Goal: Task Accomplishment & Management: Manage account settings

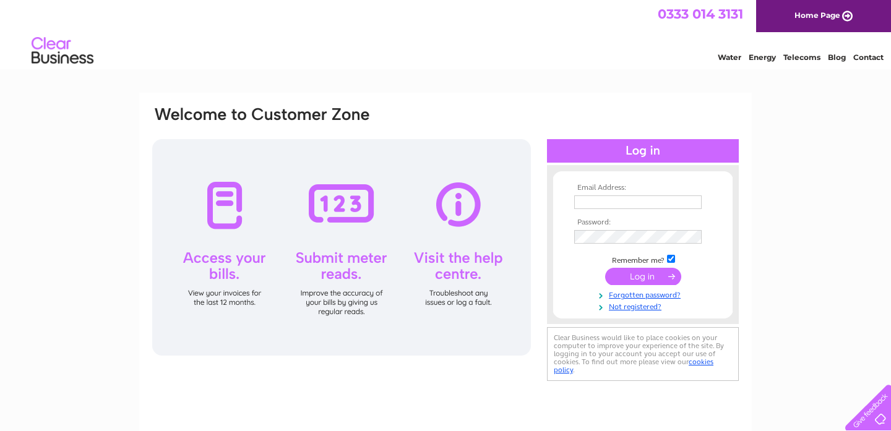
type input "vic@just-solutions.net"
click at [659, 204] on input "vic@just-solutions.net" at bounding box center [638, 203] width 129 height 15
click at [612, 279] on input "submit" at bounding box center [643, 276] width 76 height 17
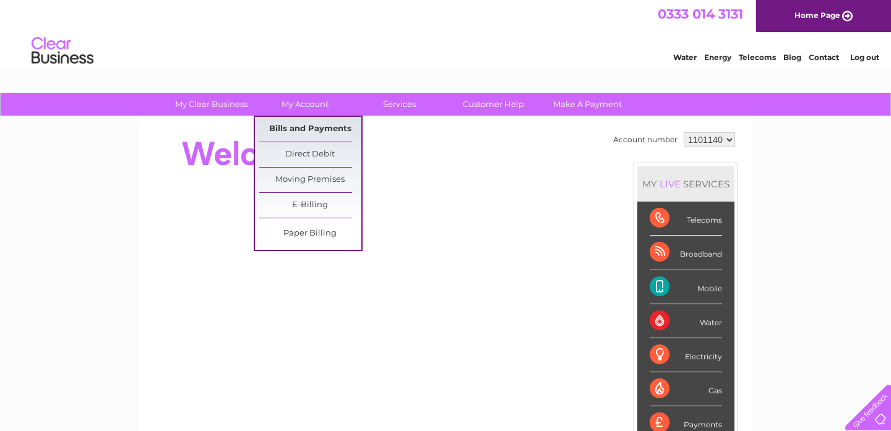
click at [303, 126] on link "Bills and Payments" at bounding box center [310, 129] width 102 height 25
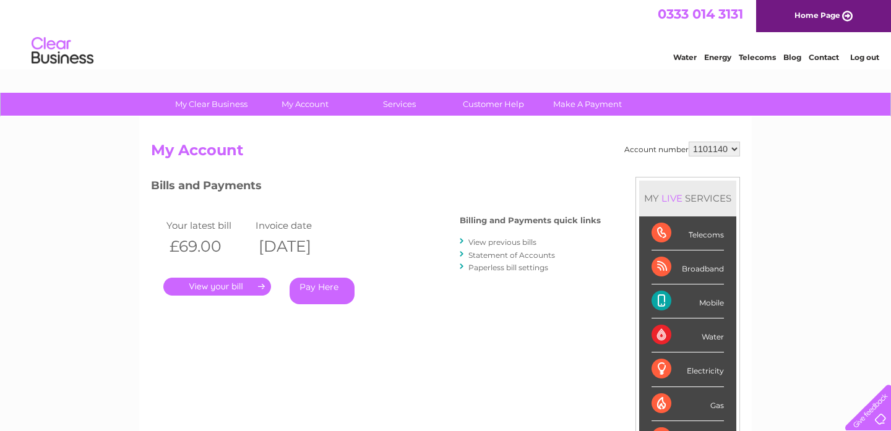
click at [506, 241] on link "View previous bills" at bounding box center [503, 242] width 68 height 9
